Goal: Task Accomplishment & Management: Complete application form

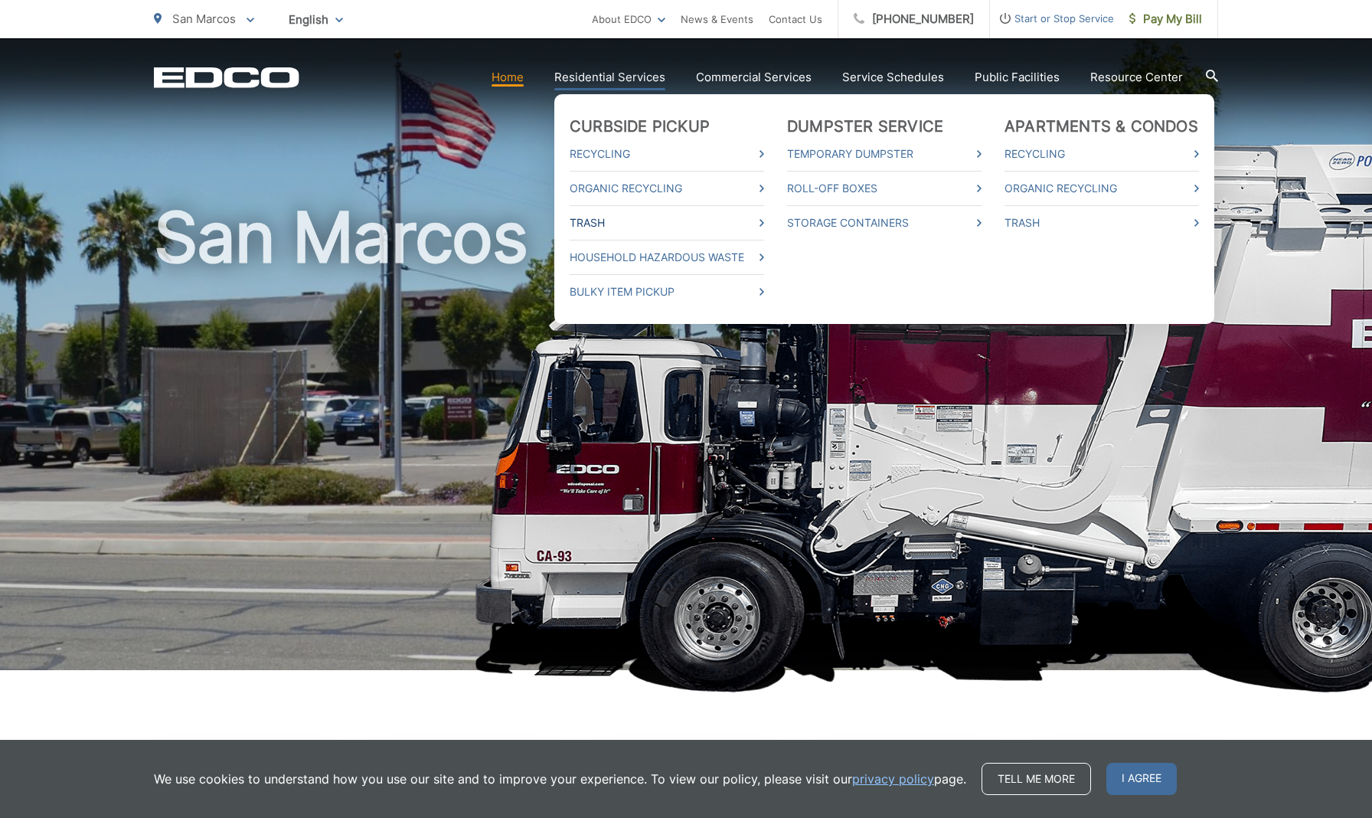
click at [616, 226] on link "Trash" at bounding box center [667, 223] width 194 height 18
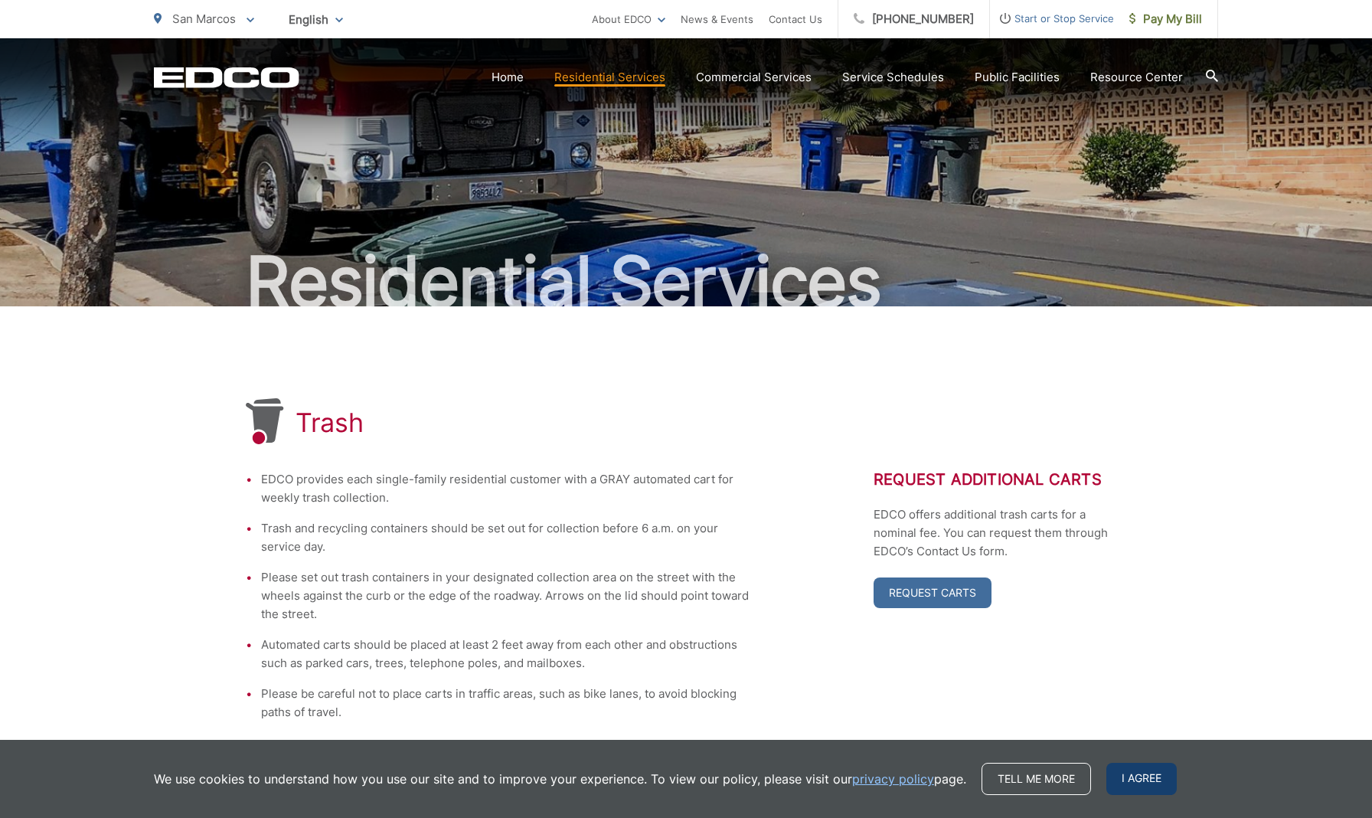
click at [1149, 776] on span "I agree" at bounding box center [1141, 779] width 70 height 32
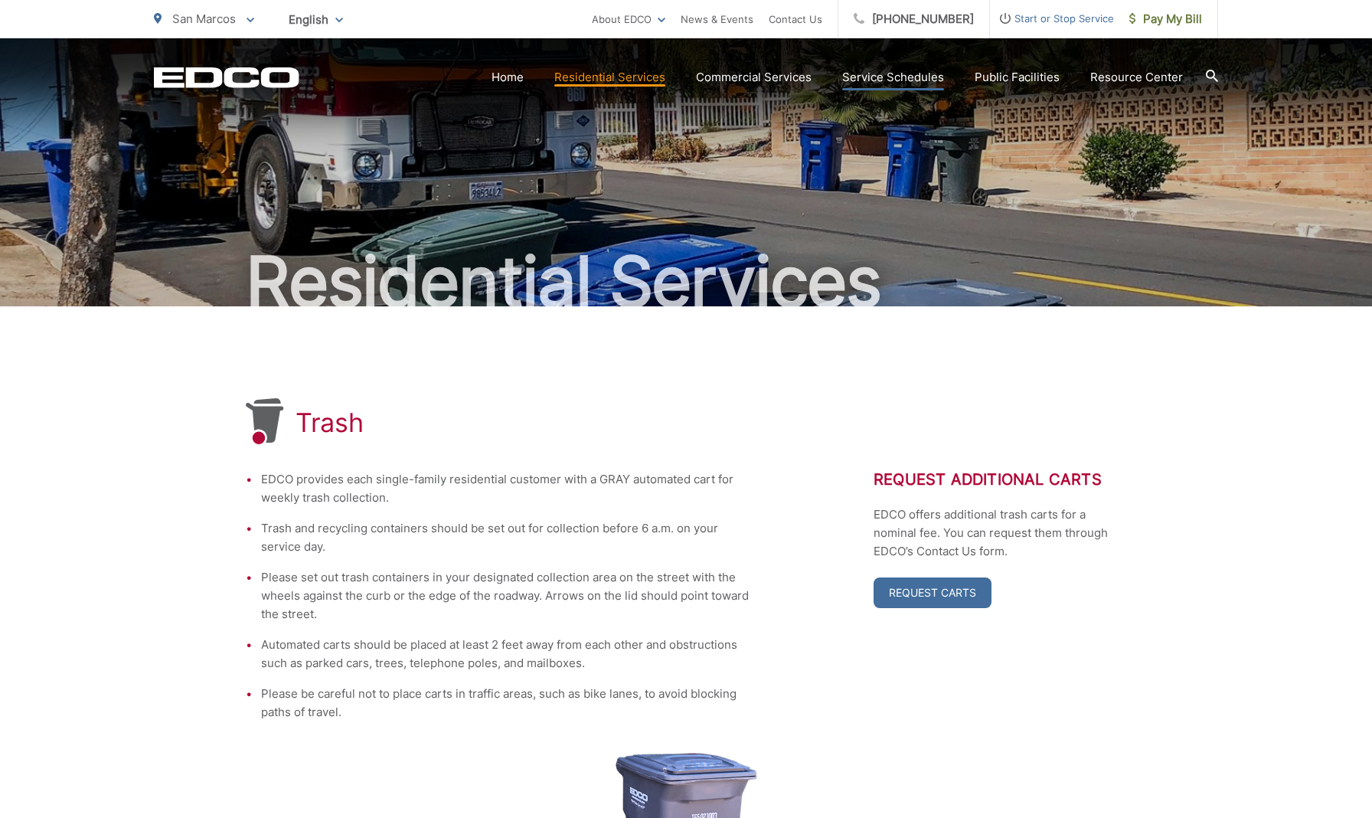
click at [920, 72] on link "Service Schedules" at bounding box center [893, 77] width 102 height 18
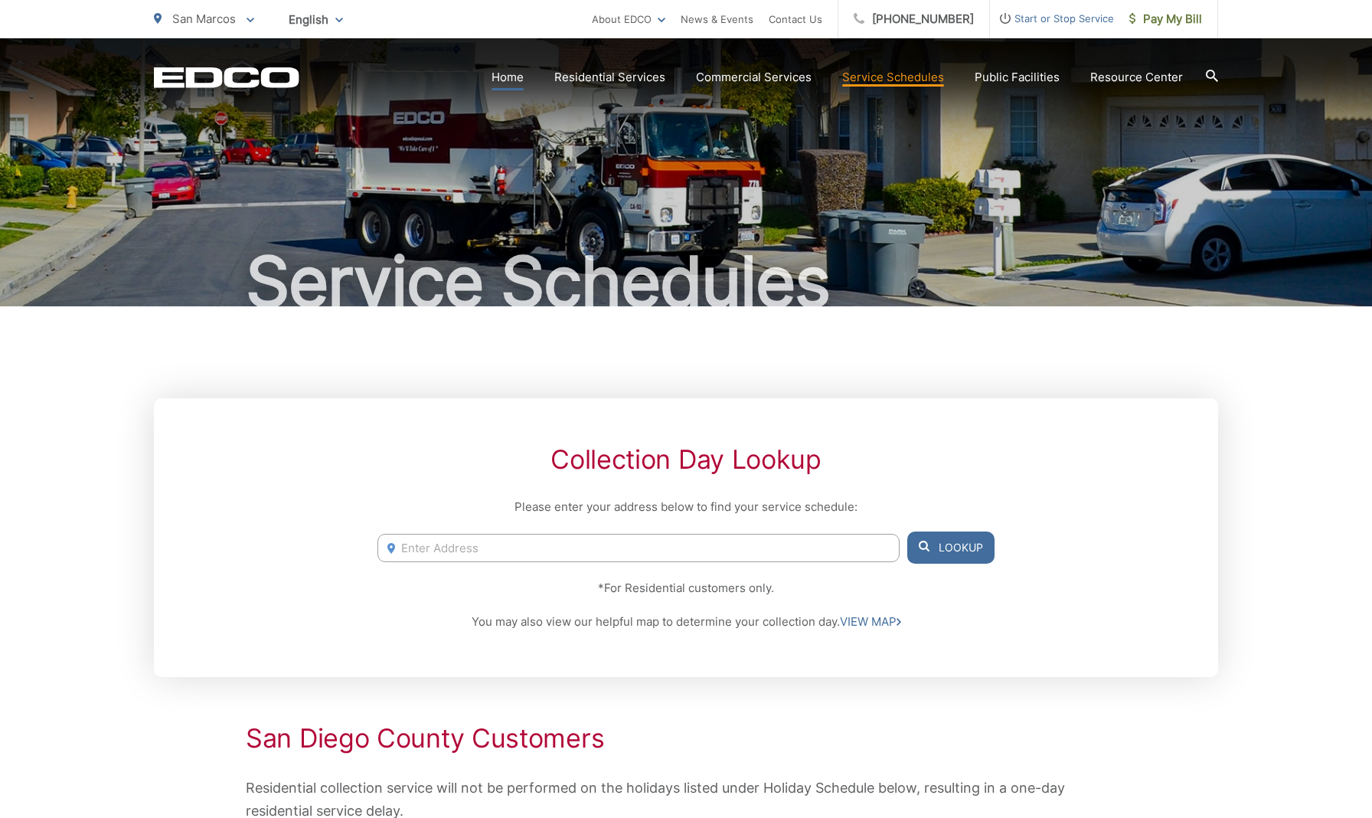
click at [501, 77] on link "Home" at bounding box center [508, 77] width 32 height 18
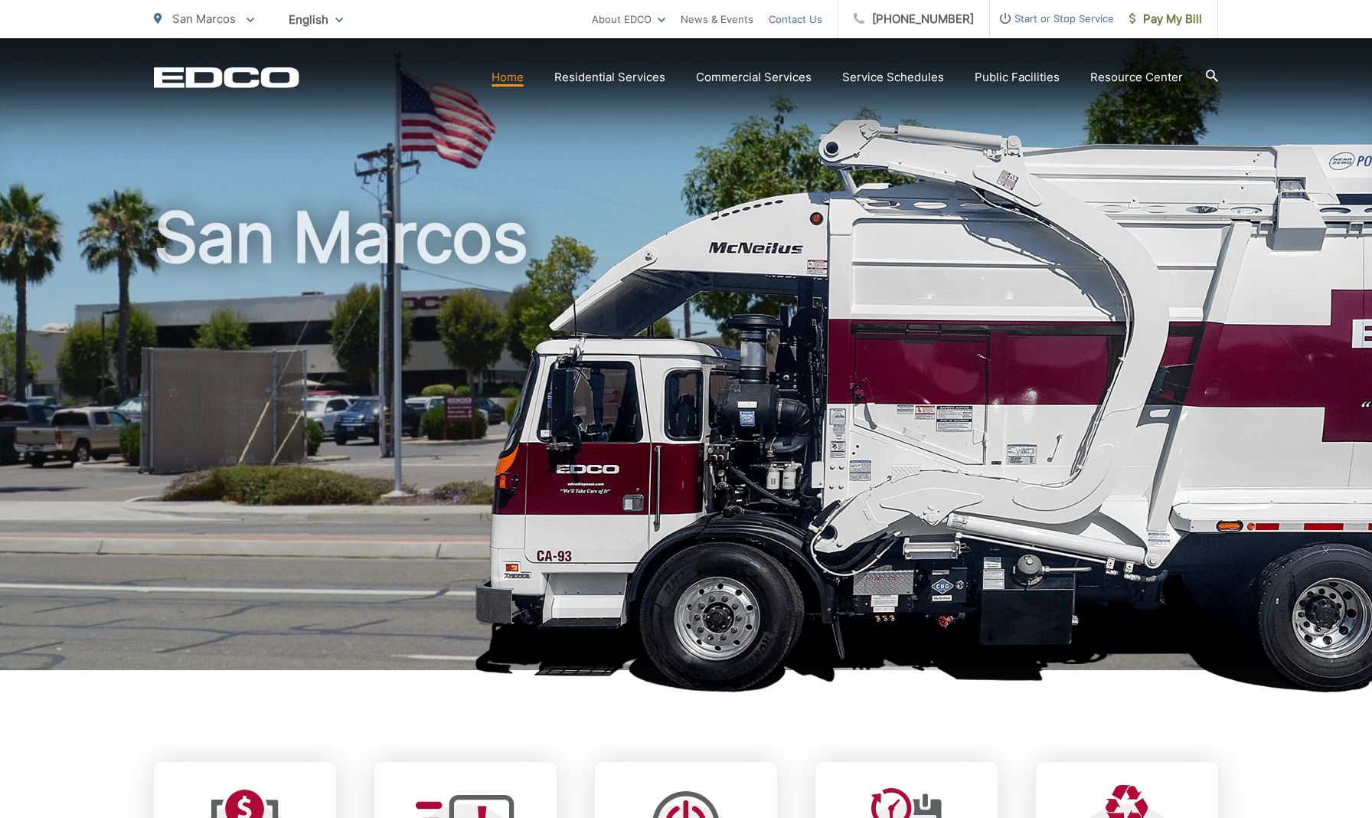
click at [816, 13] on link "Contact Us" at bounding box center [796, 19] width 54 height 18
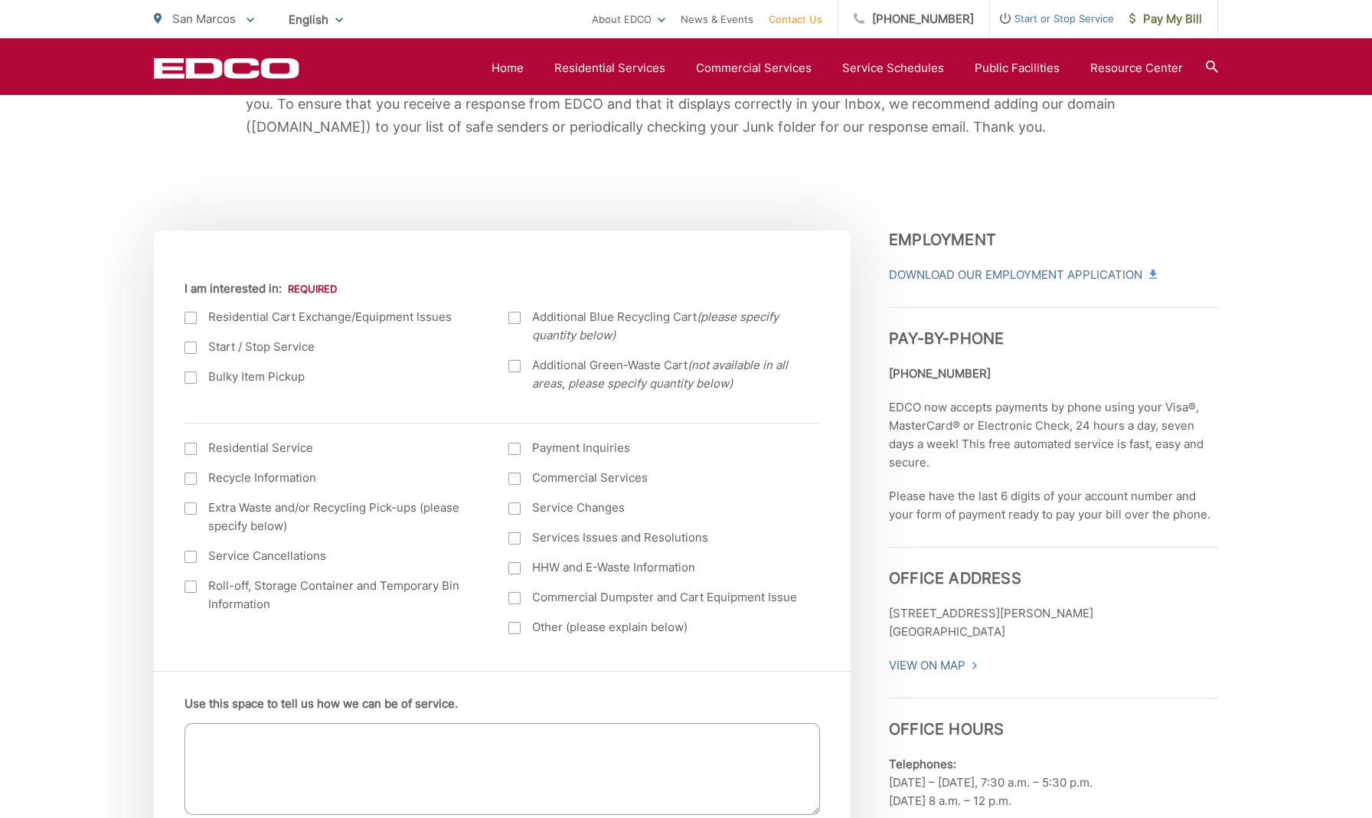
scroll to position [428, 0]
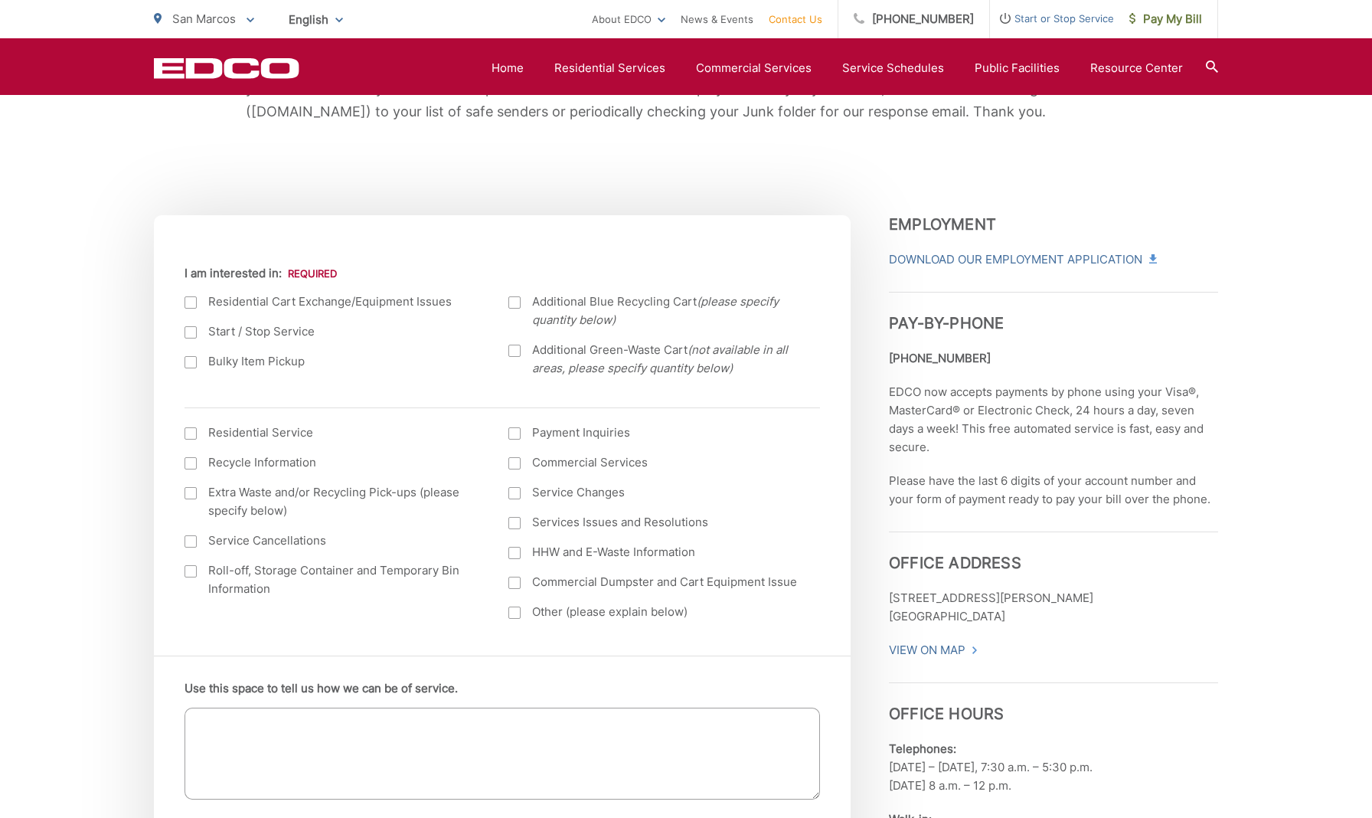
click at [188, 306] on div at bounding box center [191, 302] width 12 height 12
click at [0, 0] on input "I am interested in:" at bounding box center [0, 0] width 0 height 0
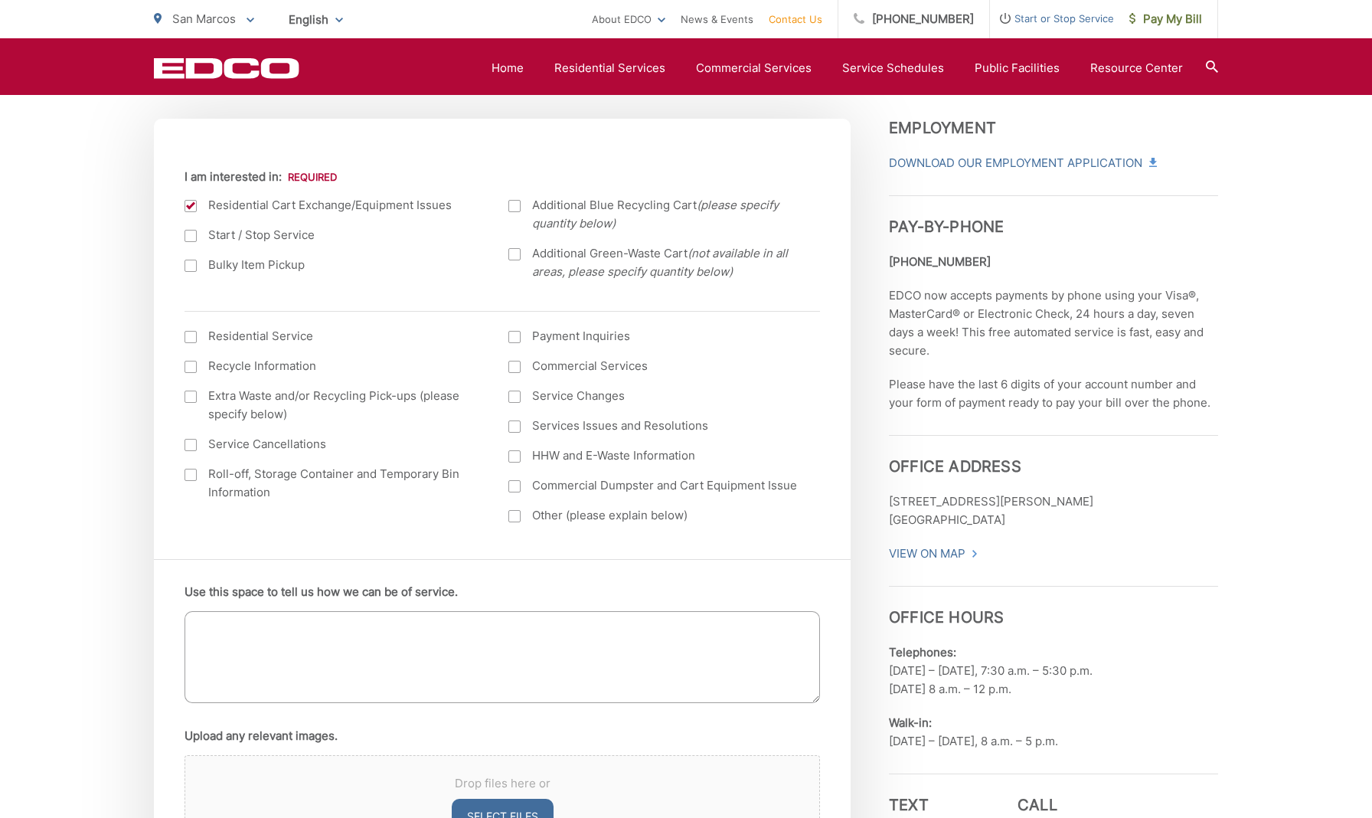
scroll to position [531, 0]
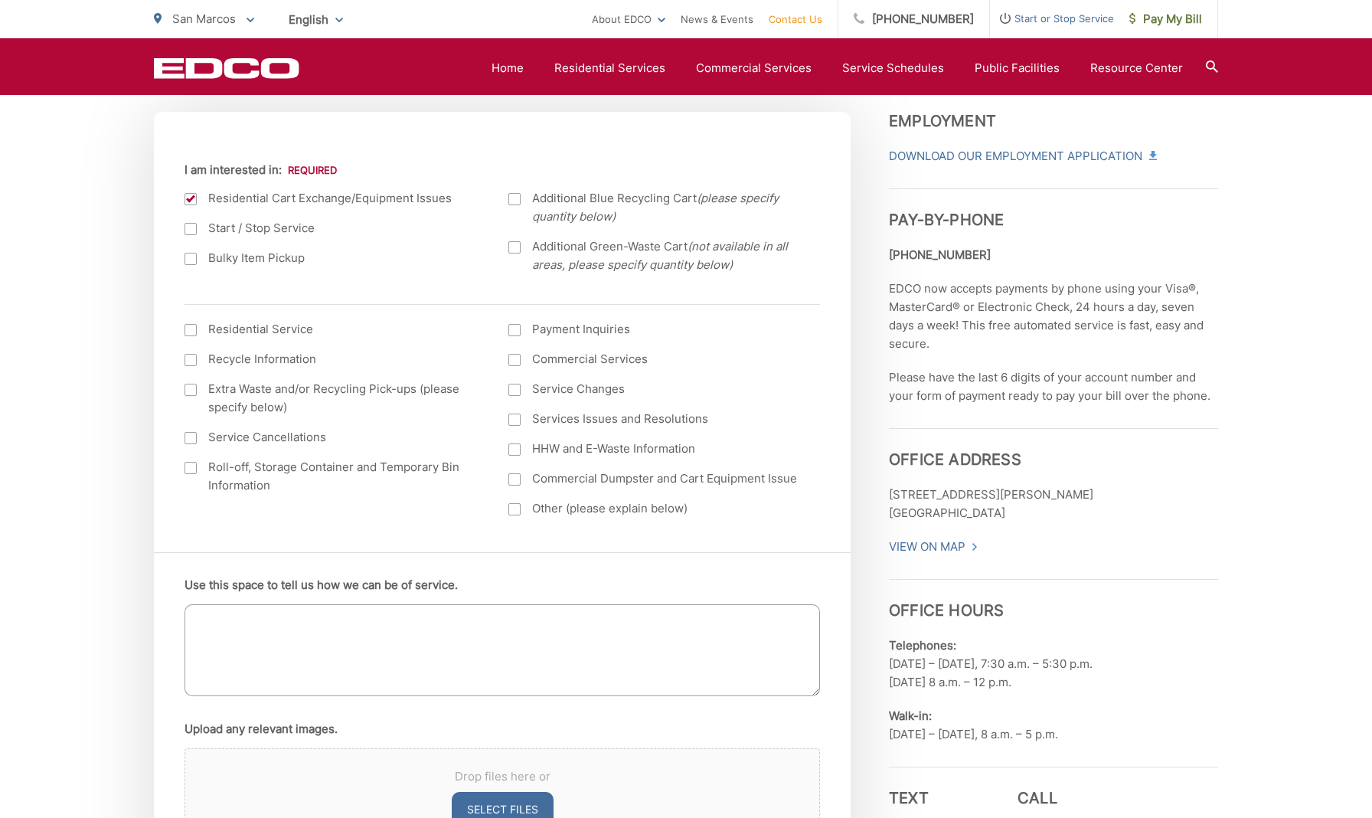
click at [284, 655] on textarea "Use this space to tell us how we can be of service." at bounding box center [502, 650] width 635 height 92
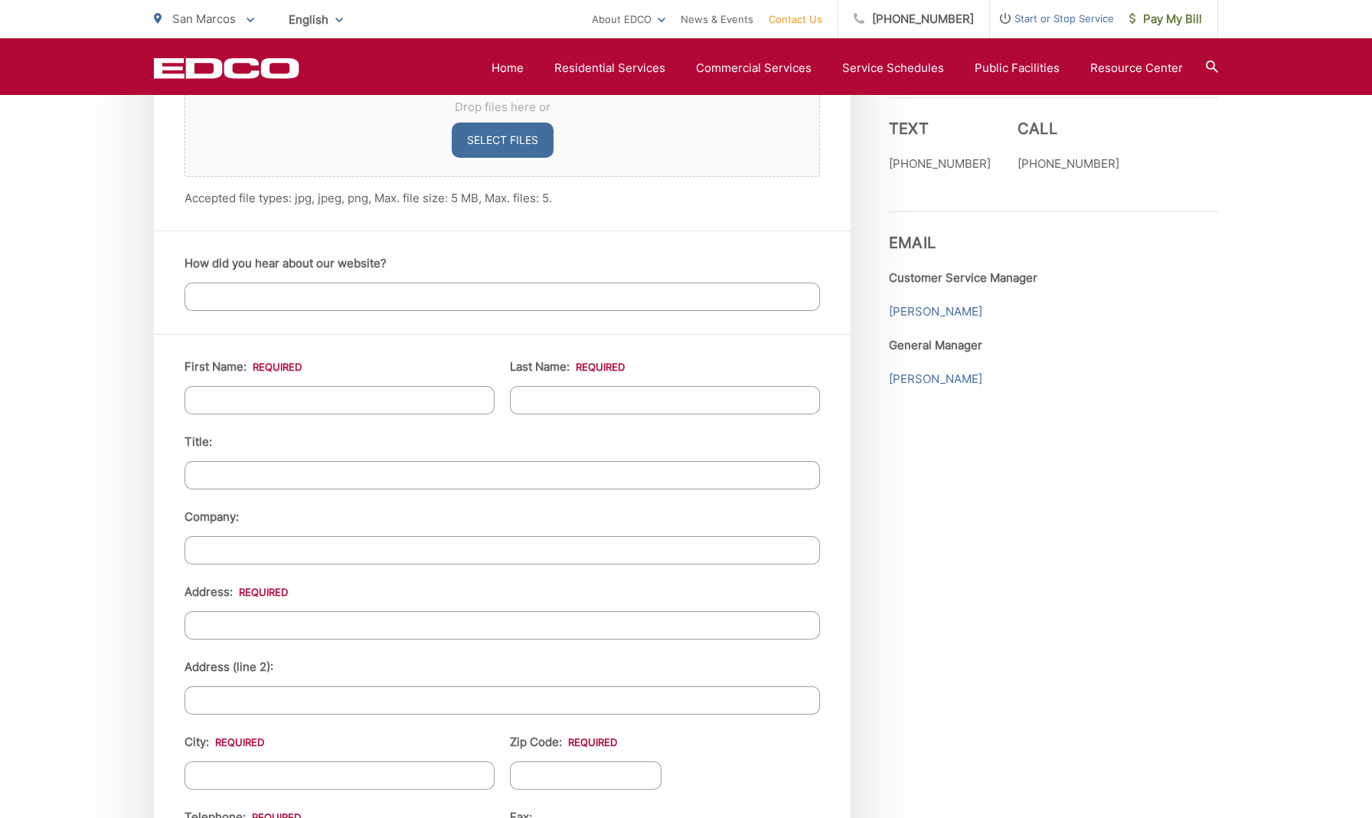
scroll to position [1294, 0]
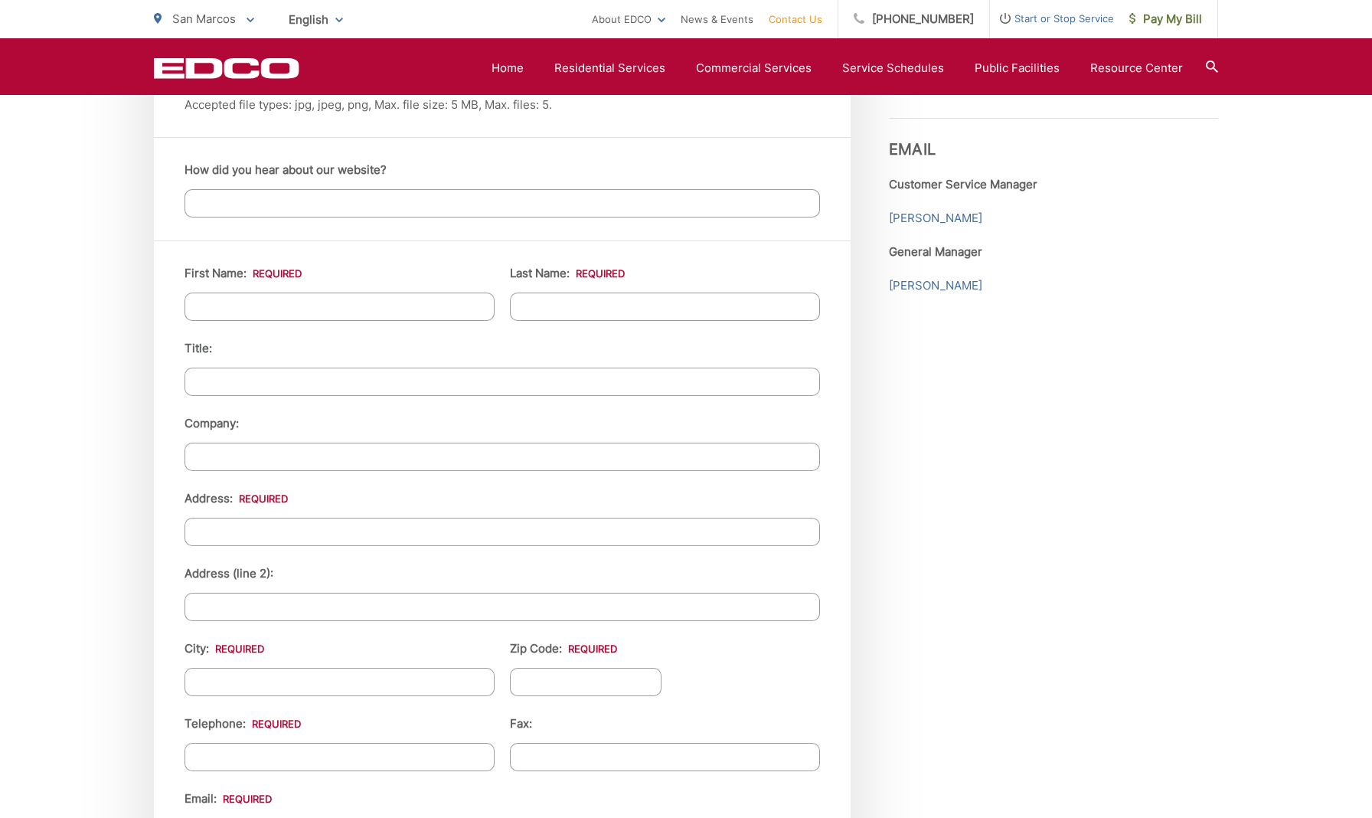
type textarea "Hello, is it possible to exchange the two grey trash carts that we have? They w…"
type input "[PERSON_NAME]"
type input "Iteen"
type input "[STREET_ADDRESS][PERSON_NAME]"
type input "San Marcos"
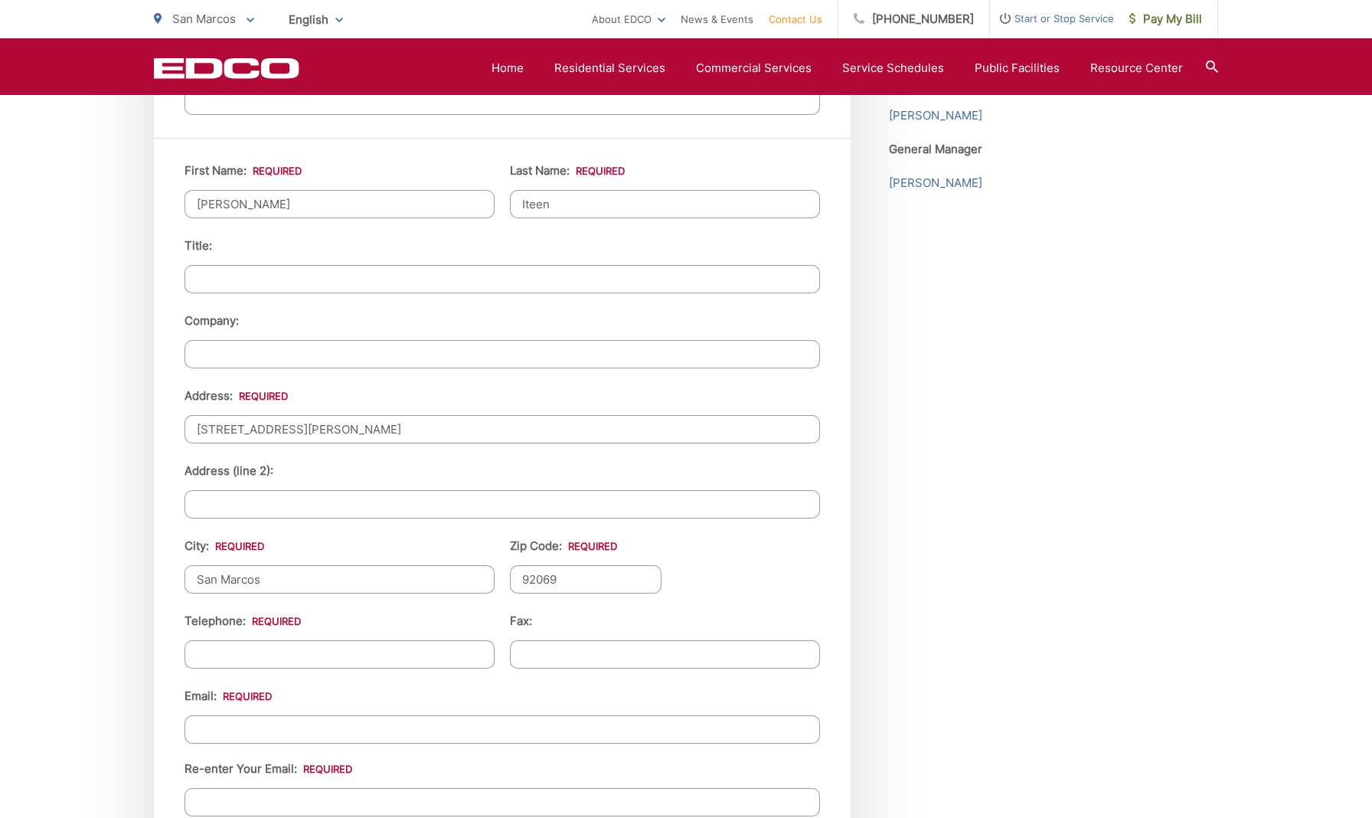
scroll to position [1525, 0]
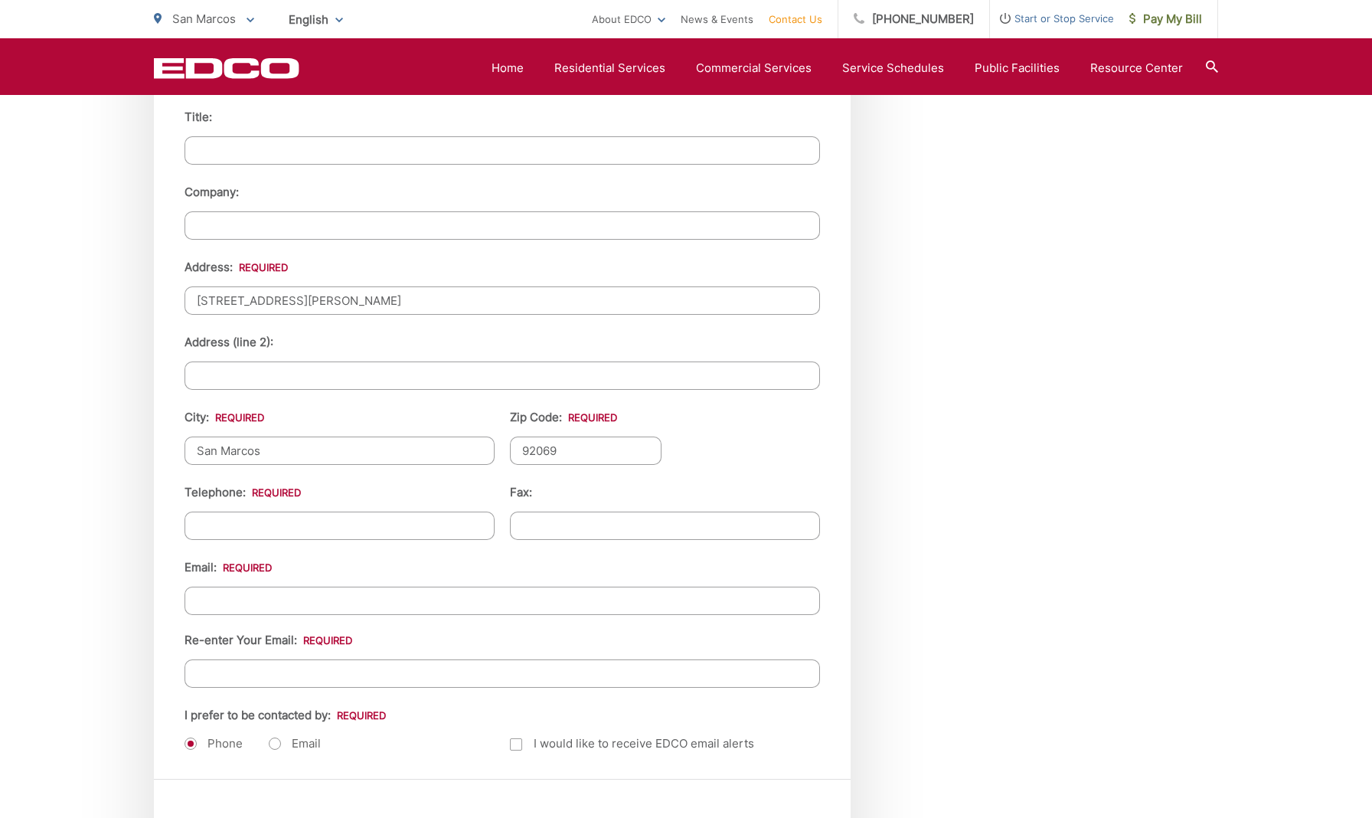
type input "92069"
type input "(___) ___-____"
type input "[PHONE_NUMBER]"
type input "(___) ___-____"
type input "[EMAIL_ADDRESS][DOMAIN_NAME]"
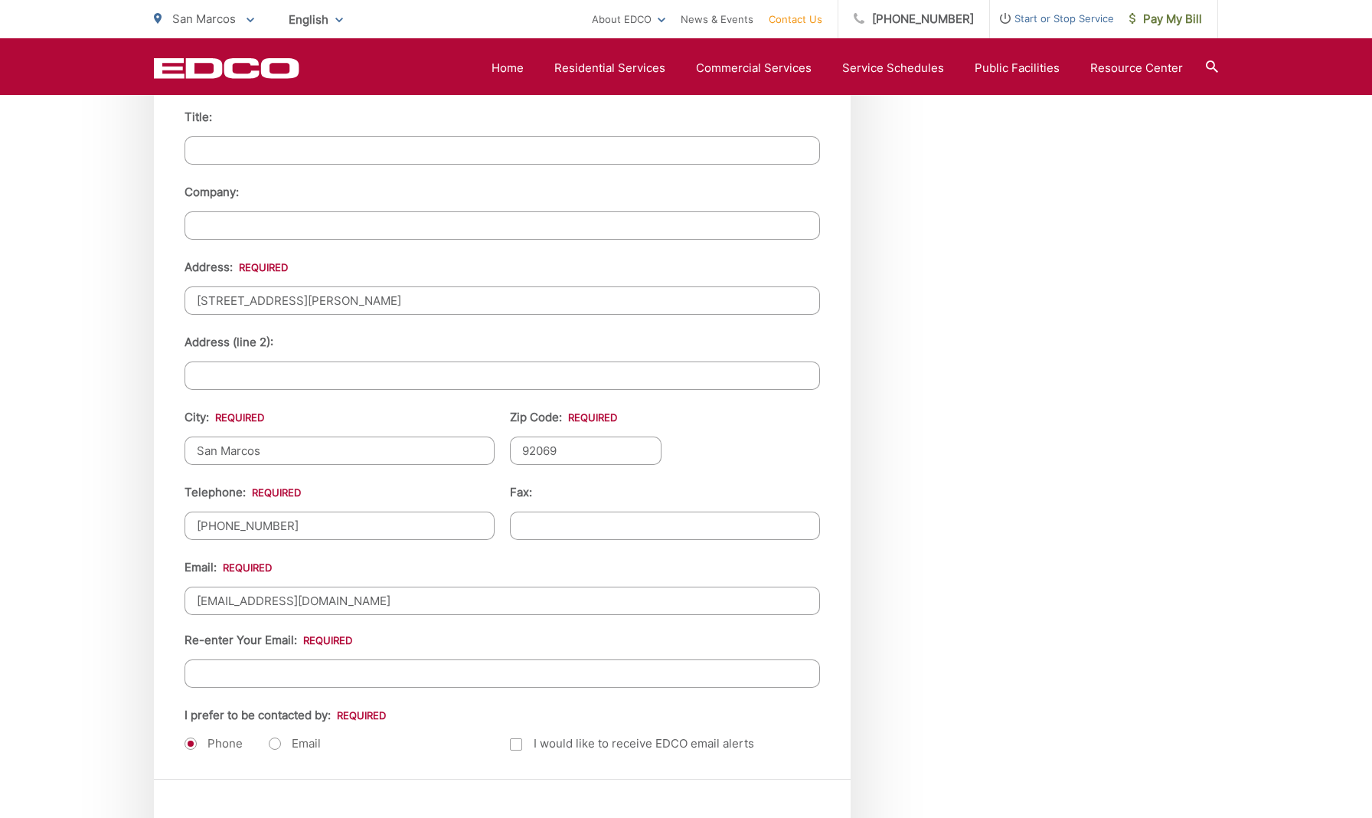
type input "[EMAIL_ADDRESS][DOMAIN_NAME]"
click at [275, 744] on label "Email" at bounding box center [295, 743] width 52 height 15
radio input "true"
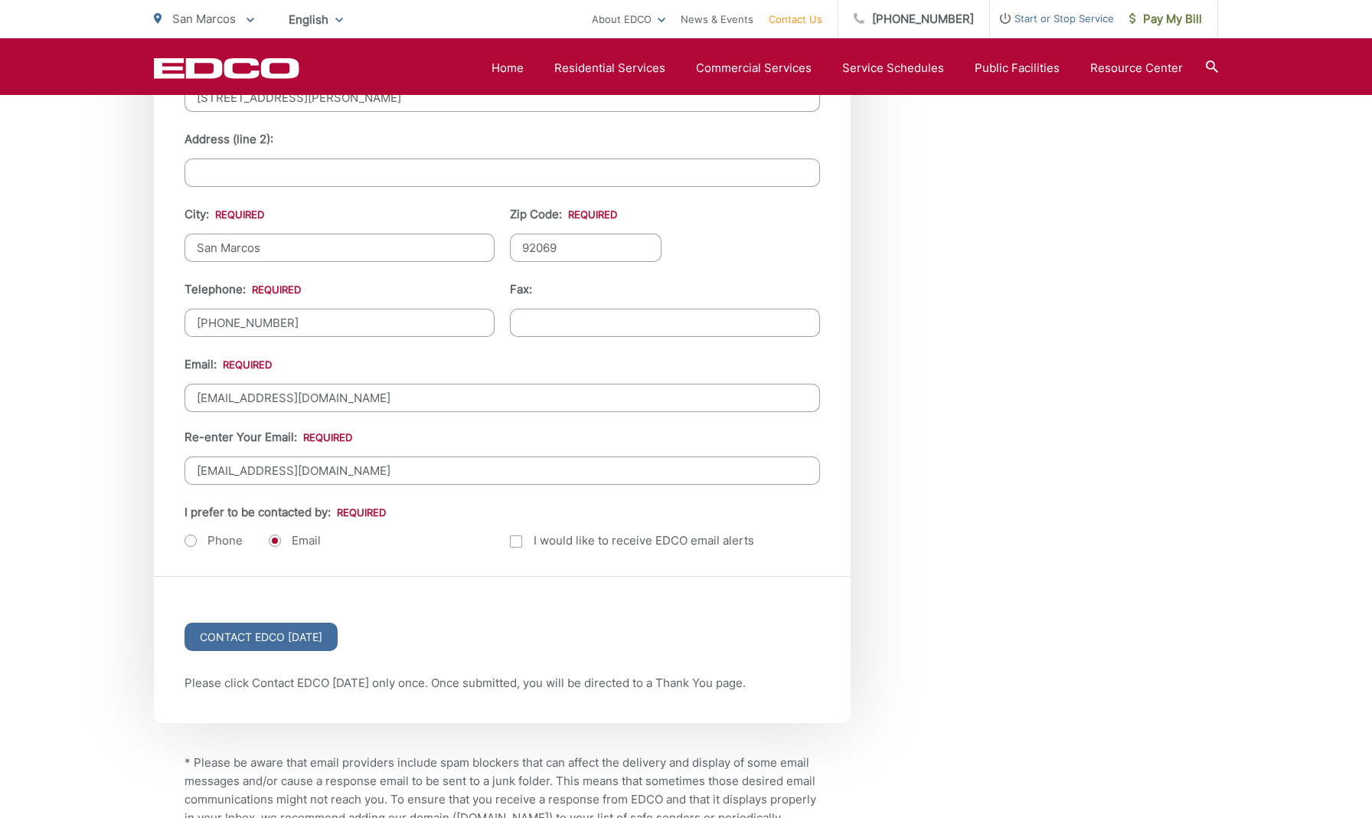
scroll to position [1759, 0]
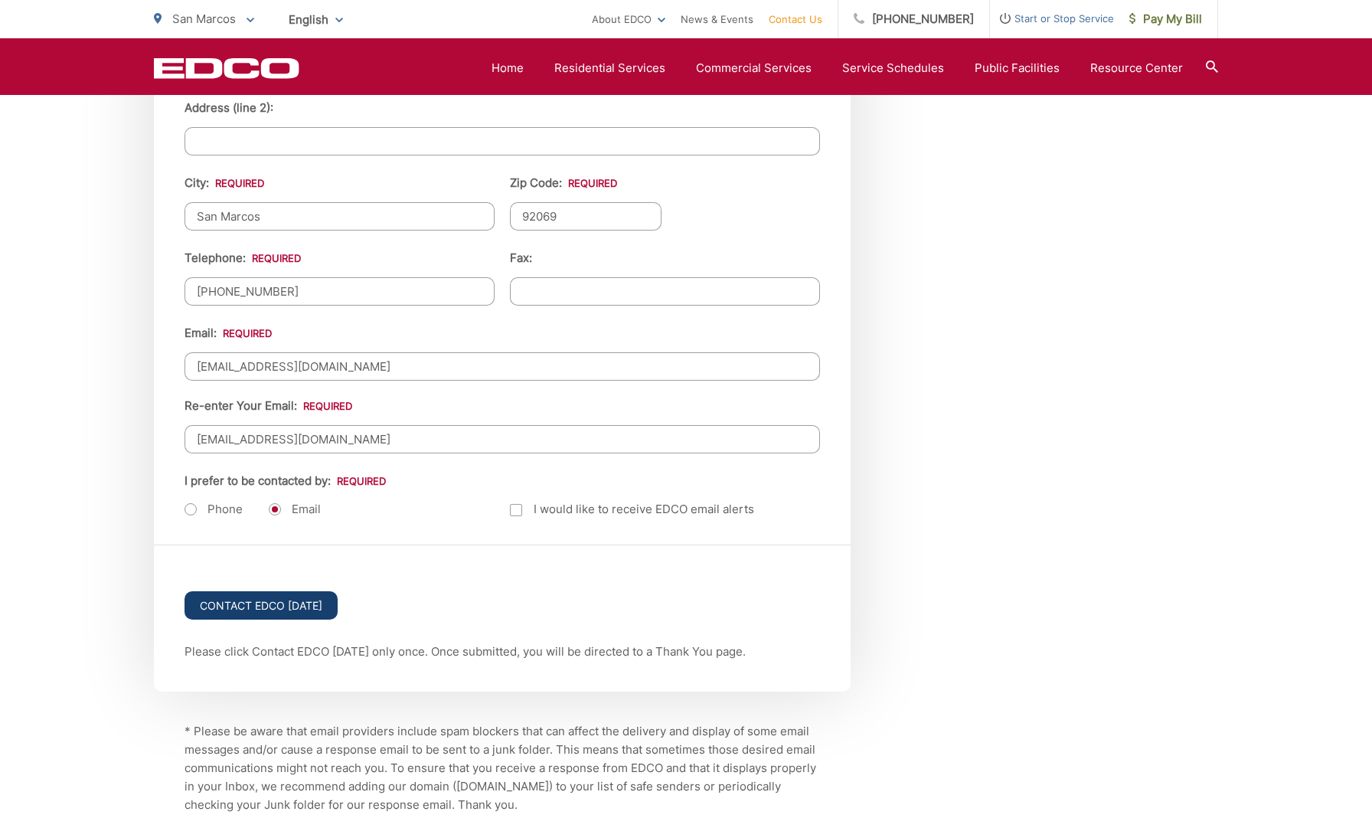
click at [297, 606] on input "Contact EDCO [DATE]" at bounding box center [261, 605] width 153 height 28
